Goal: Transaction & Acquisition: Purchase product/service

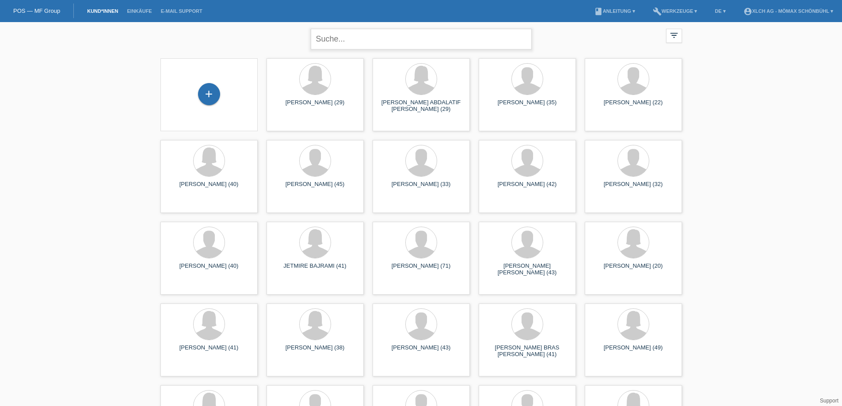
click at [320, 36] on input "text" at bounding box center [421, 39] width 221 height 21
type input "k"
type input "cosic"
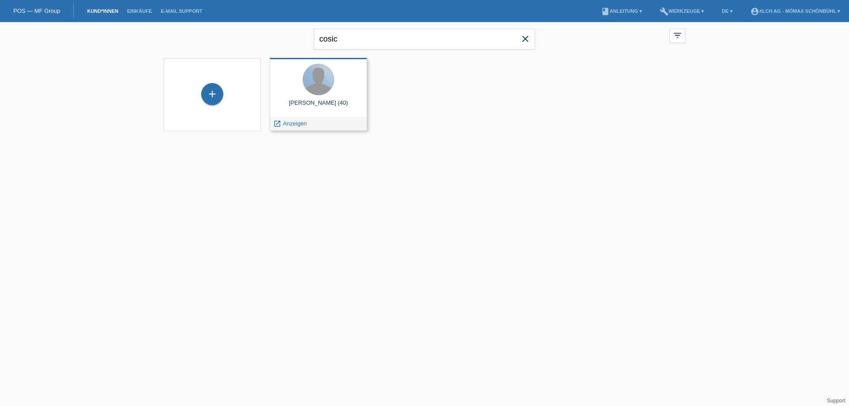
click at [313, 86] on div at bounding box center [318, 79] width 31 height 31
click at [307, 126] on div "launch Anzeigen" at bounding box center [290, 123] width 40 height 13
click at [286, 126] on span "Anzeigen" at bounding box center [295, 123] width 24 height 7
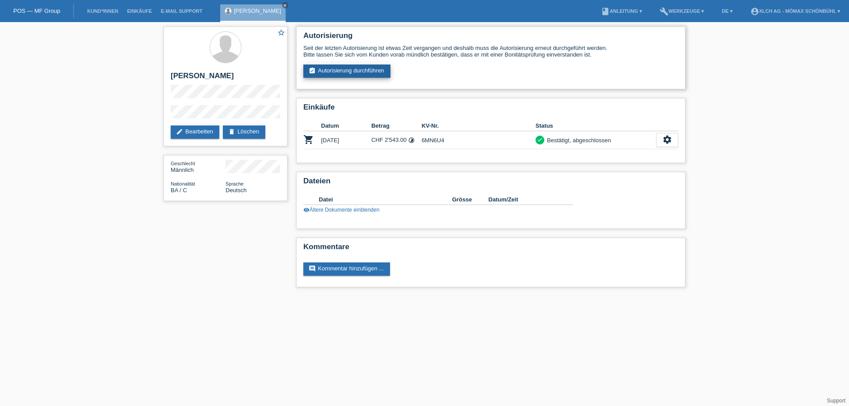
click at [347, 71] on link "assignment_turned_in Autorisierung durchführen" at bounding box center [346, 71] width 87 height 13
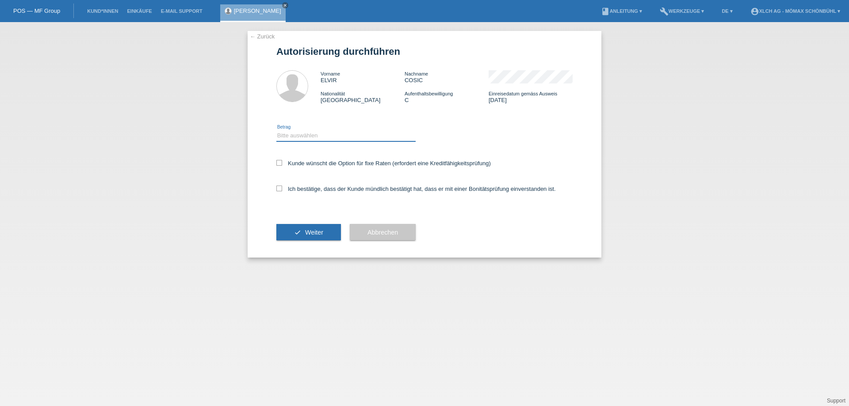
click at [288, 136] on select "Bitte auswählen CHF 1.00 - CHF 499.00 CHF 500.00 - CHF 1'999.00 CHF 2'000.00 - …" at bounding box center [345, 135] width 139 height 11
select select "3"
click at [276, 130] on select "Bitte auswählen CHF 1.00 - CHF 499.00 CHF 500.00 - CHF 1'999.00 CHF 2'000.00 - …" at bounding box center [345, 135] width 139 height 11
click at [277, 163] on icon at bounding box center [279, 163] width 6 height 6
click at [277, 163] on input "Kunde wünscht die Option für fixe Raten (erfordert eine Kreditfähigkeitsprüfung)" at bounding box center [279, 163] width 6 height 6
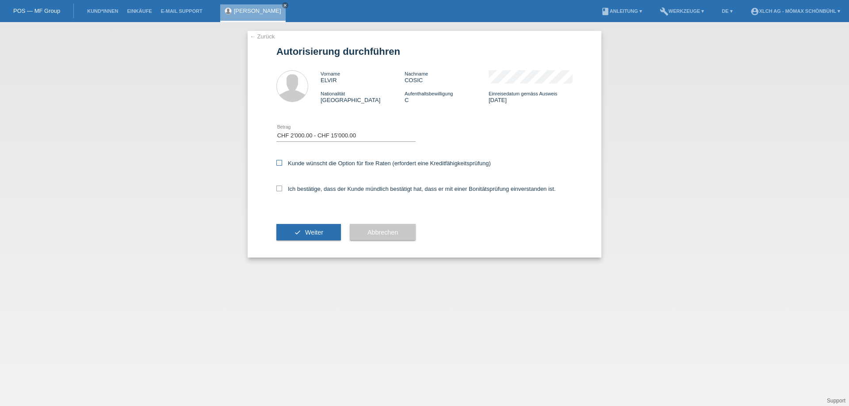
checkbox input "true"
click at [279, 188] on icon at bounding box center [279, 189] width 6 height 6
click at [279, 188] on input "Ich bestätige, dass der Kunde mündlich bestätigt hat, dass er mit einer Bonität…" at bounding box center [279, 189] width 6 height 6
checkbox input "true"
click at [307, 233] on span "Weiter" at bounding box center [314, 232] width 18 height 7
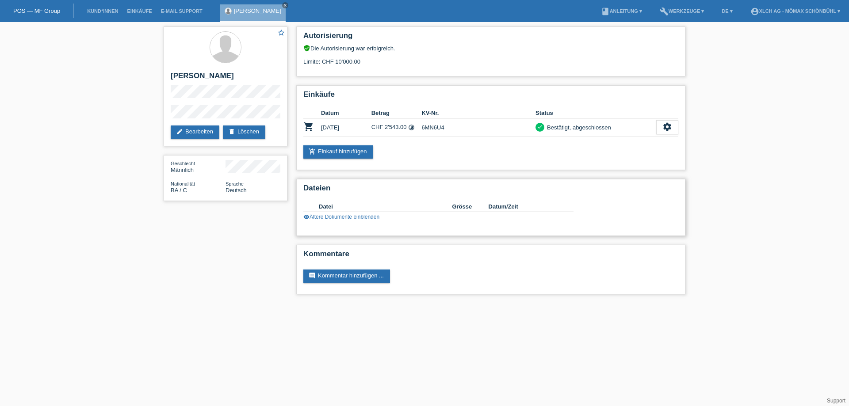
click at [341, 218] on link "visibility Ältere Dokumente einblenden" at bounding box center [341, 217] width 76 height 6
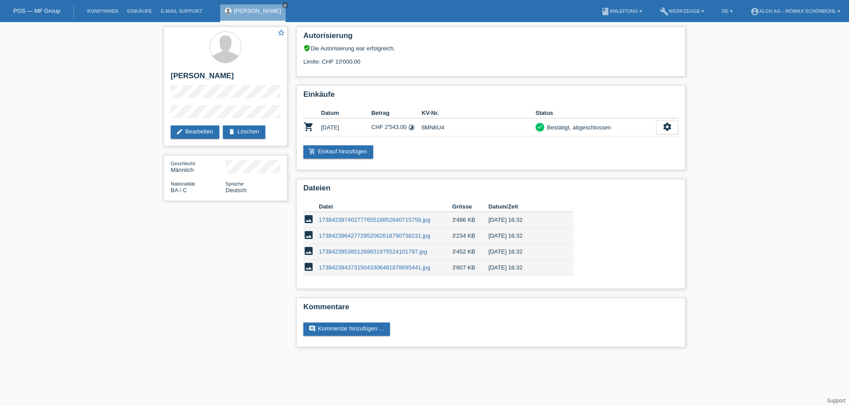
click at [89, 98] on div "star_border [PERSON_NAME] edit Bearbeiten delete Löschen Geschlecht Männlich Na…" at bounding box center [424, 189] width 849 height 334
drag, startPoint x: 216, startPoint y: 72, endPoint x: 168, endPoint y: 75, distance: 47.8
click at [168, 75] on div "star_border ELVIR COSIC edit Bearbeiten delete Löschen" at bounding box center [226, 87] width 124 height 120
copy h2 "[PERSON_NAME]"
click at [347, 149] on link "add_shopping_cart Einkauf hinzufügen" at bounding box center [338, 151] width 70 height 13
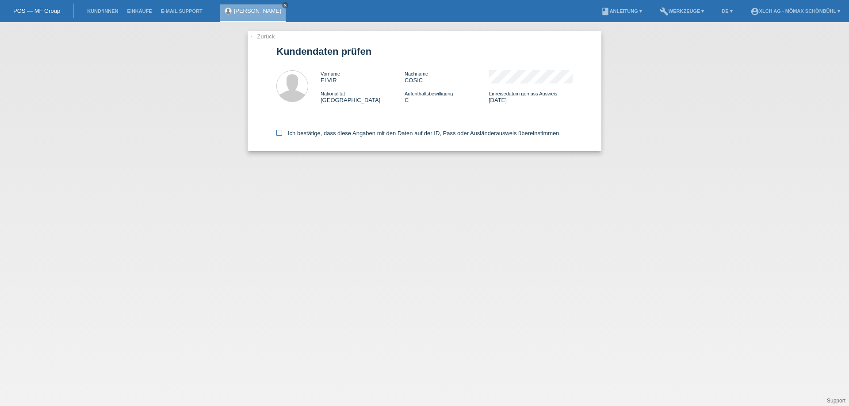
click at [279, 134] on icon at bounding box center [279, 133] width 6 height 6
click at [279, 134] on input "Ich bestätige, dass diese Angaben mit den Daten auf der ID, Pass oder Ausländer…" at bounding box center [279, 133] width 6 height 6
checkbox input "true"
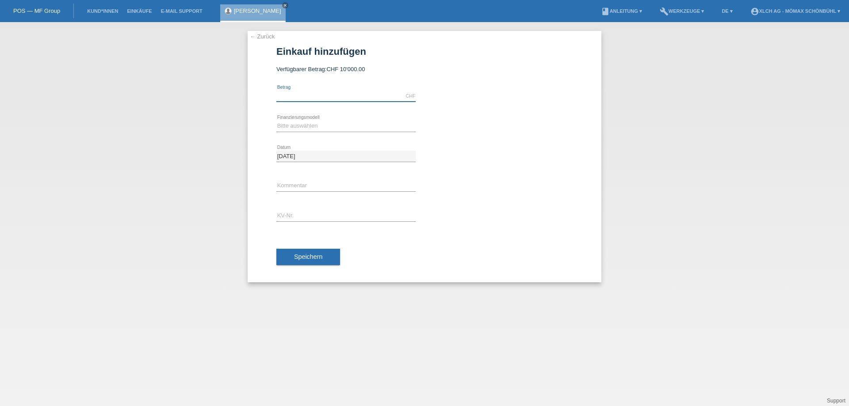
click at [280, 97] on input "text" at bounding box center [345, 96] width 139 height 11
type input "3523.00"
click at [309, 123] on select "Bitte auswählen Kauf auf Rechnung mit Teilzahlungsoption Fixe Raten - Zinsübern…" at bounding box center [345, 126] width 139 height 11
select select "113"
click at [276, 121] on select "Bitte auswählen Kauf auf Rechnung mit Teilzahlungsoption Fixe Raten - Zinsübern…" at bounding box center [345, 126] width 139 height 11
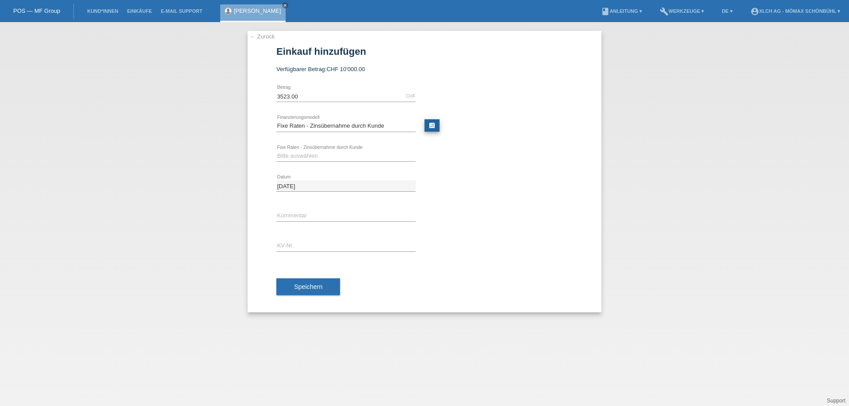
click at [430, 124] on link "calculate" at bounding box center [431, 125] width 15 height 12
type input "3523.00"
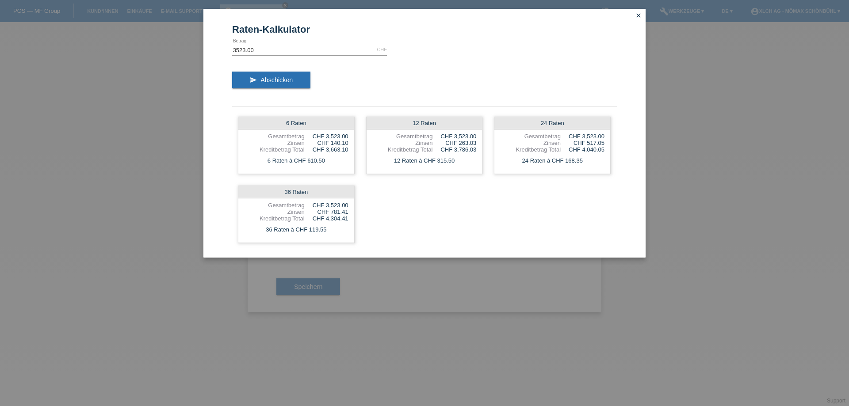
click at [635, 14] on icon "close" at bounding box center [638, 15] width 7 height 7
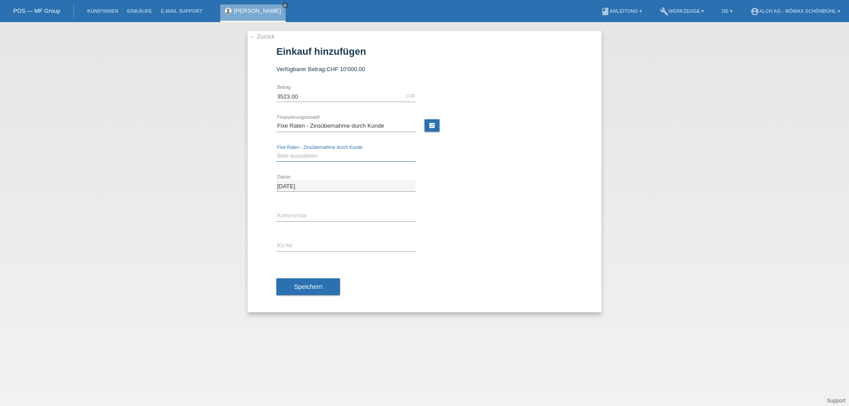
click at [315, 155] on select "Bitte auswählen 6 Raten 12 Raten 24 Raten 36 Raten" at bounding box center [345, 156] width 139 height 11
select select "324"
click at [276, 151] on select "Bitte auswählen 6 Raten 12 Raten 24 Raten 36 Raten" at bounding box center [345, 156] width 139 height 11
click at [299, 217] on input "text" at bounding box center [345, 215] width 139 height 11
type input "1t83"
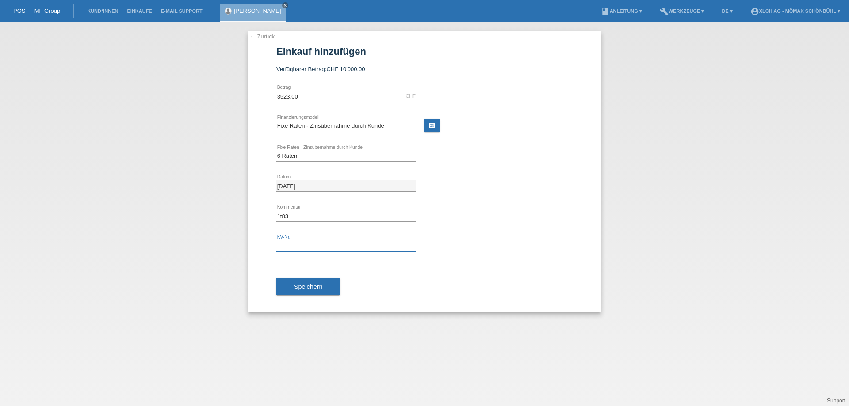
click at [285, 248] on input "text" at bounding box center [345, 246] width 139 height 11
type input "6MNB8V"
click at [307, 284] on span "Speichern" at bounding box center [308, 286] width 28 height 7
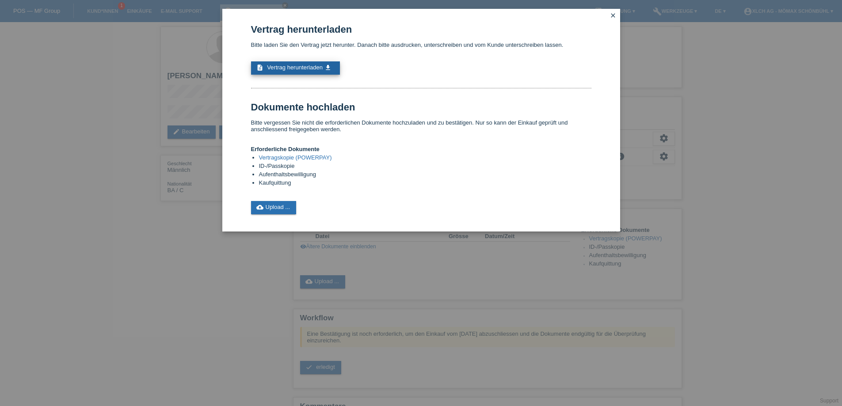
click at [329, 68] on icon "get_app" at bounding box center [327, 67] width 7 height 7
click at [274, 207] on link "cloud_upload Upload ..." at bounding box center [274, 207] width 46 height 13
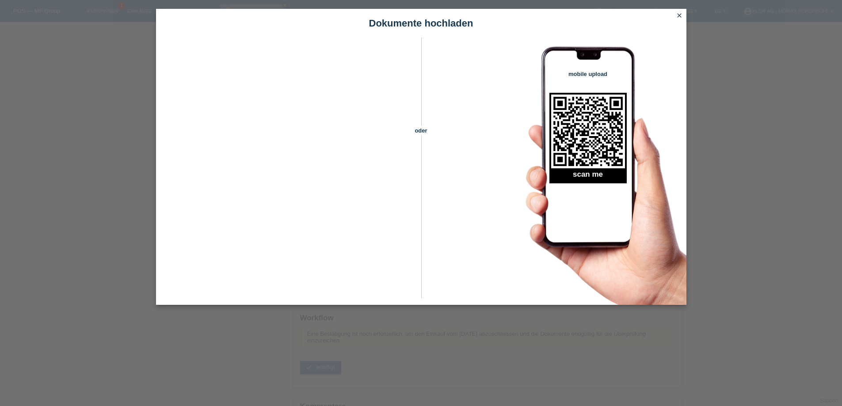
click at [674, 17] on link "close" at bounding box center [679, 16] width 11 height 10
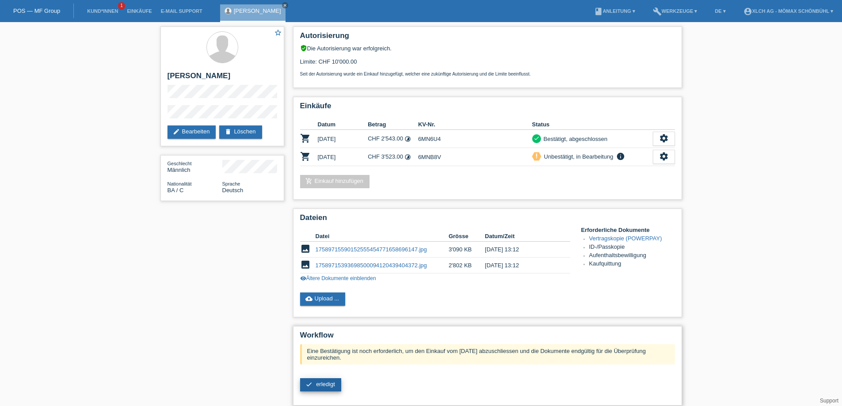
click at [318, 384] on span "erledigt" at bounding box center [325, 384] width 19 height 7
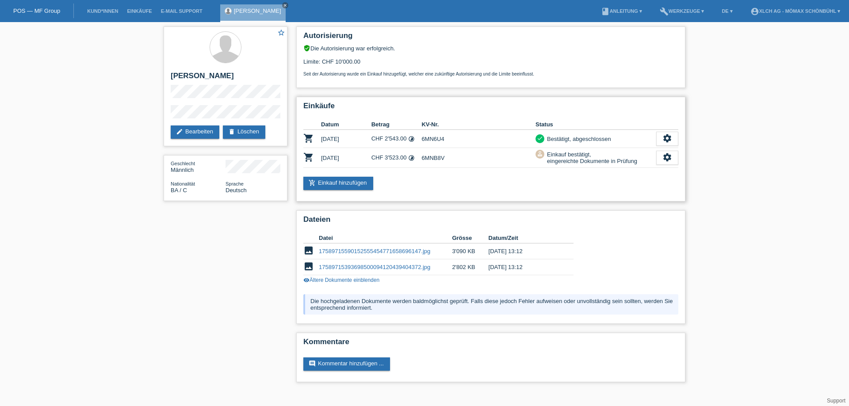
drag, startPoint x: 422, startPoint y: 158, endPoint x: 447, endPoint y: 159, distance: 25.2
click at [447, 159] on td "6MNB8V" at bounding box center [478, 158] width 114 height 20
copy td "6MNB8V"
